Goal: Task Accomplishment & Management: Use online tool/utility

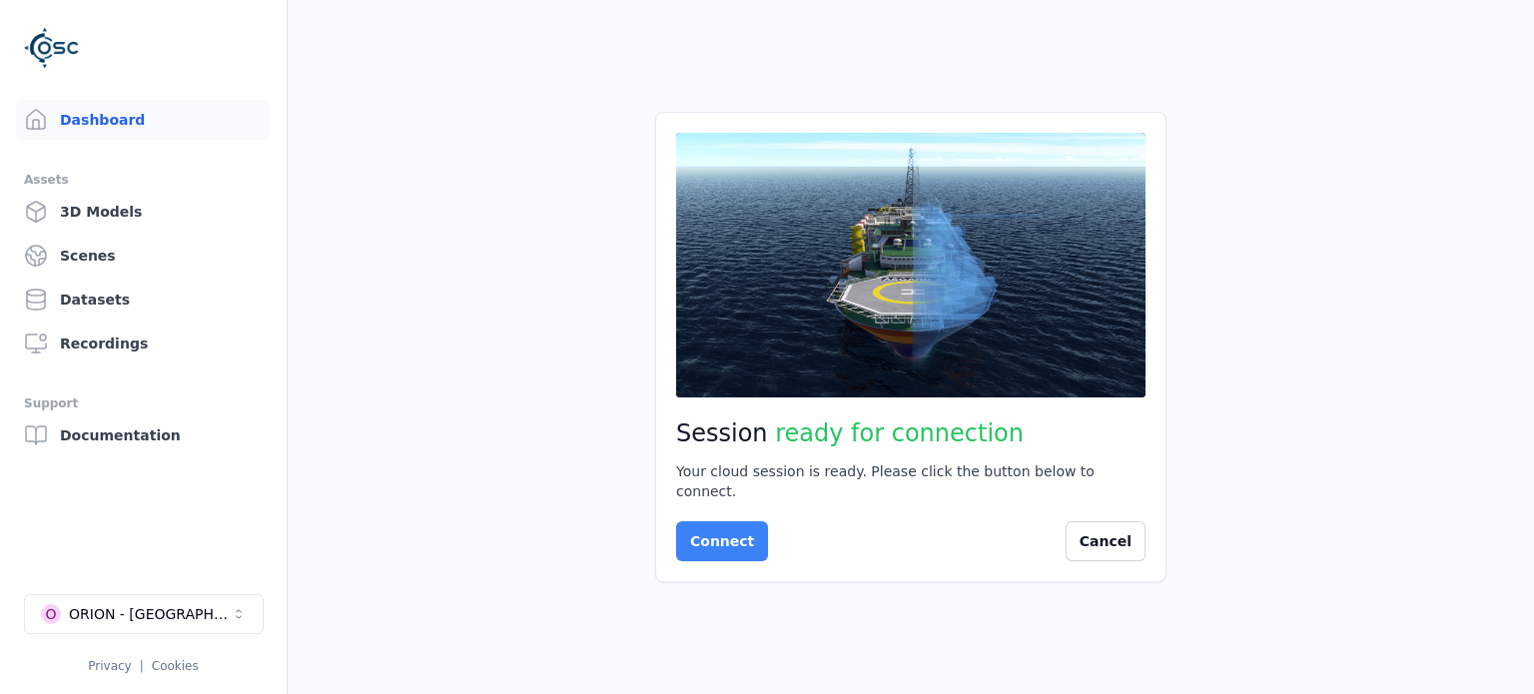
click at [723, 532] on button "Connect" at bounding box center [722, 541] width 92 height 40
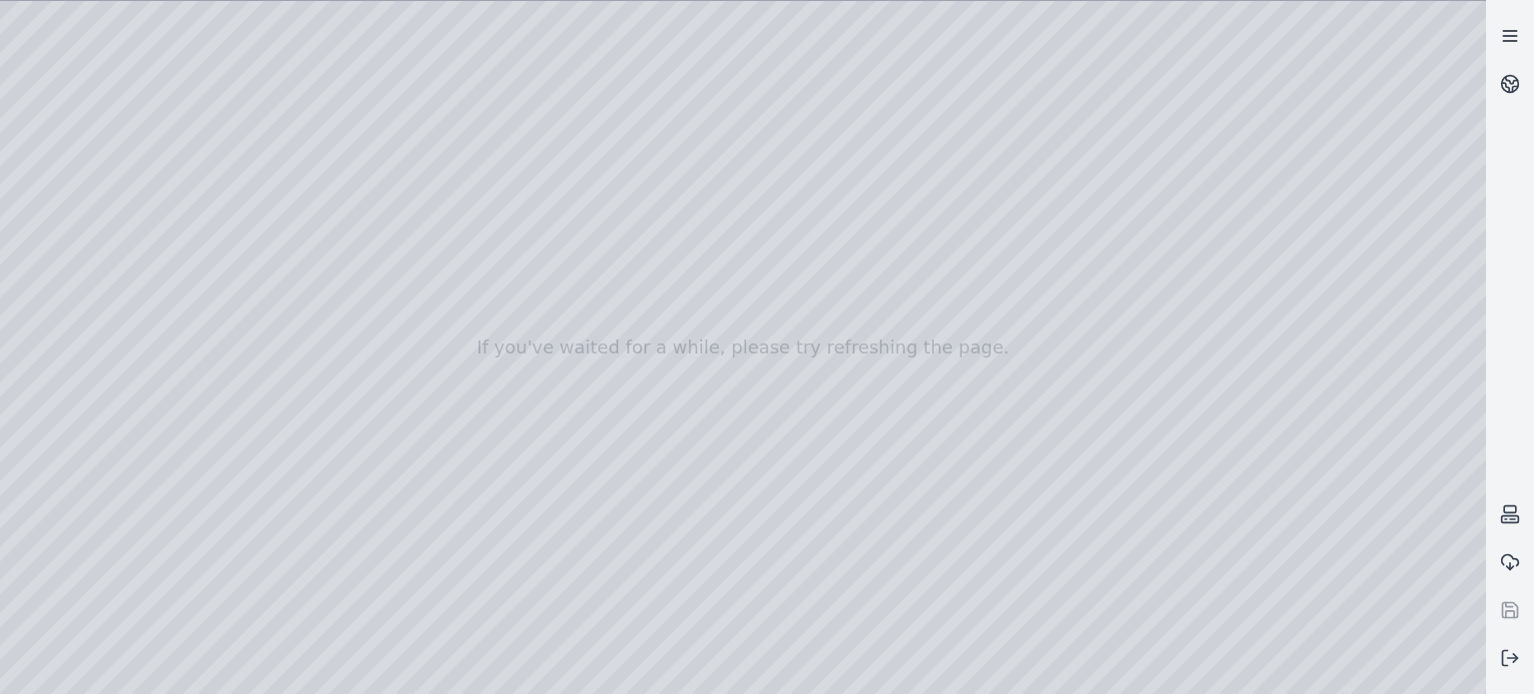
click at [1518, 36] on icon at bounding box center [1510, 36] width 20 height 20
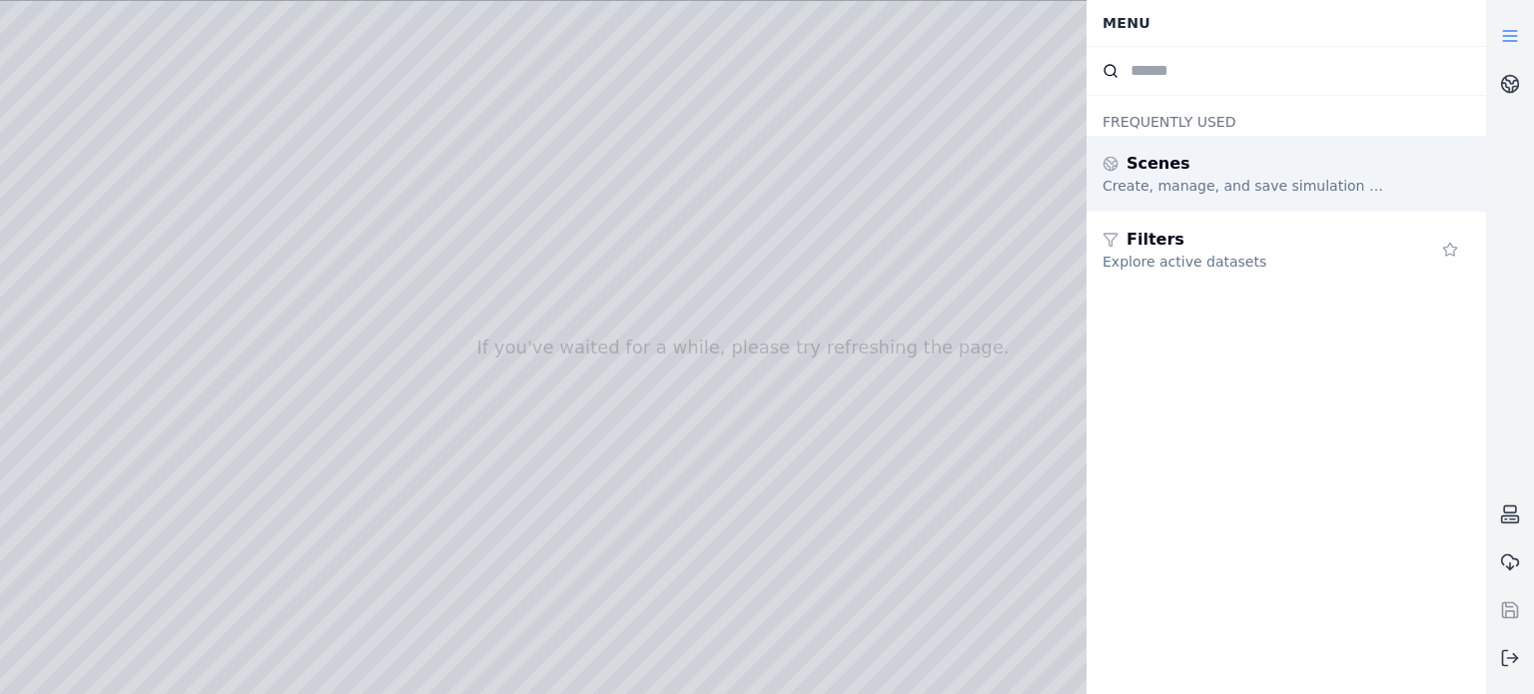
click at [1179, 155] on div "Scenes" at bounding box center [1247, 164] width 288 height 24
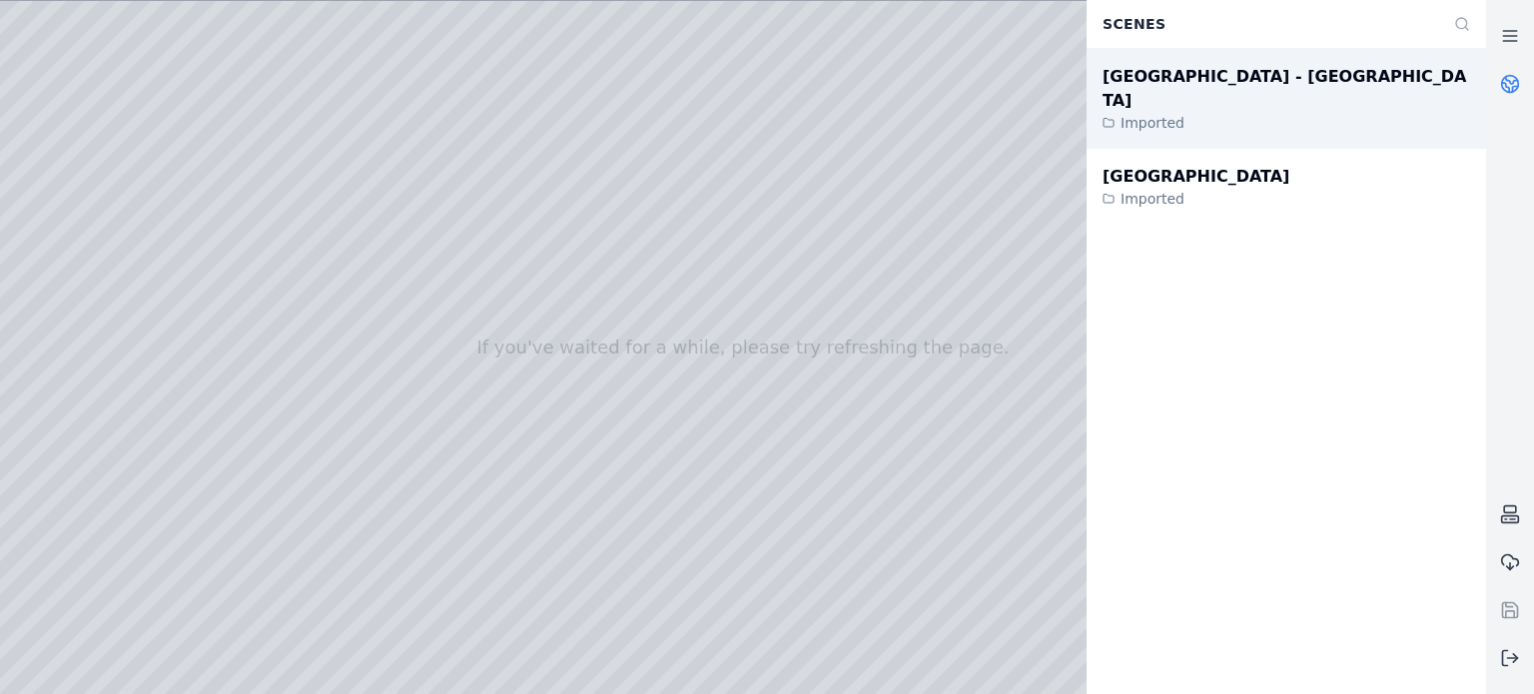
click at [1168, 80] on div "[GEOGRAPHIC_DATA] - [GEOGRAPHIC_DATA]" at bounding box center [1287, 89] width 368 height 48
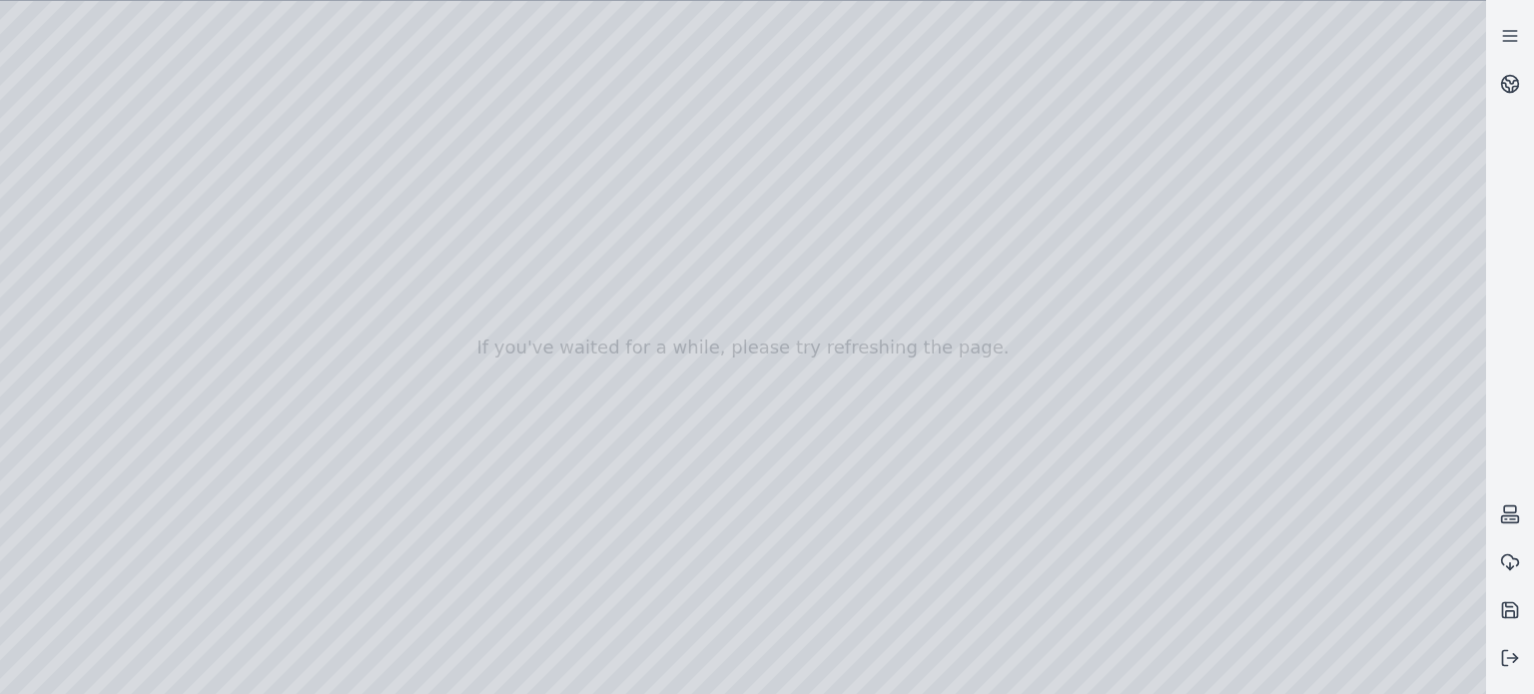
click at [659, 167] on div at bounding box center [743, 347] width 1486 height 693
